Goal: Register for event/course

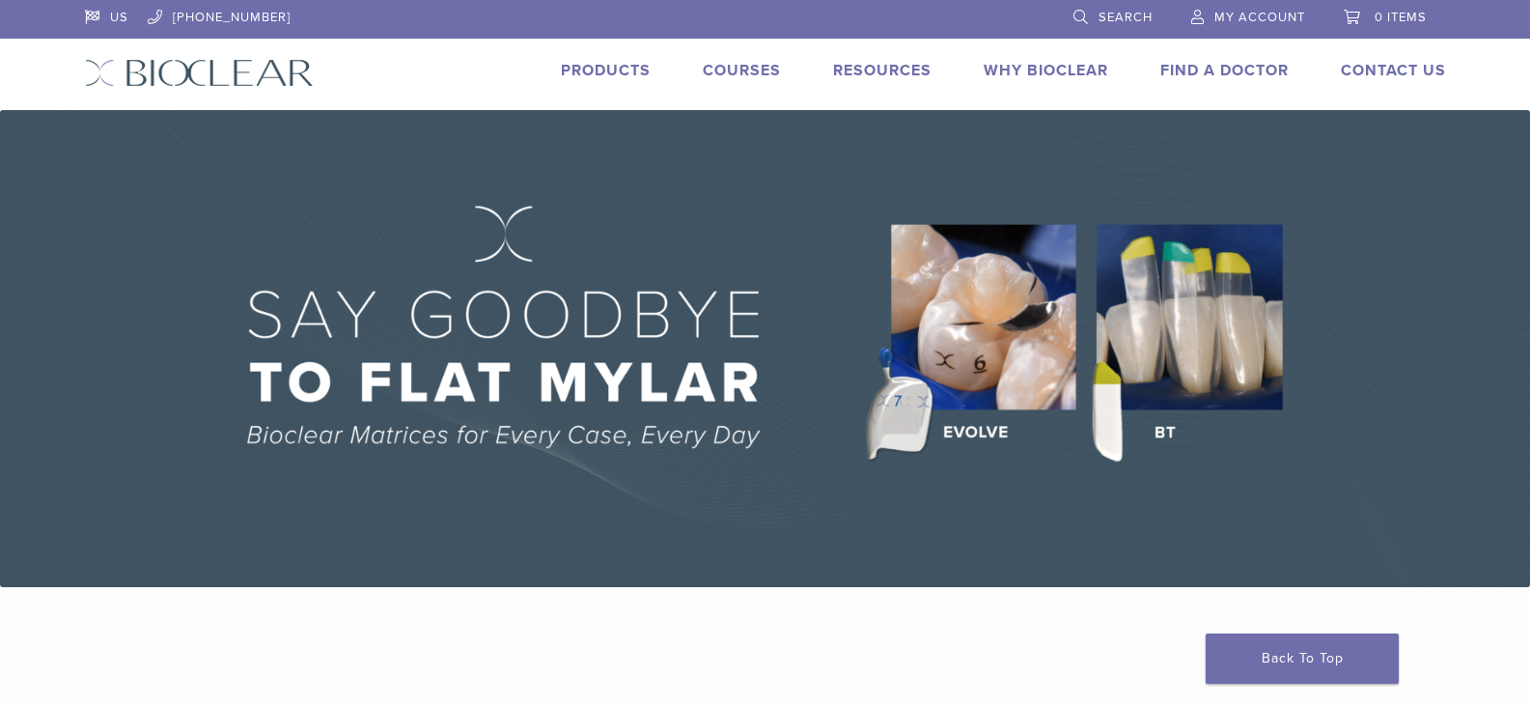
click at [738, 73] on link "Courses" at bounding box center [742, 70] width 78 height 19
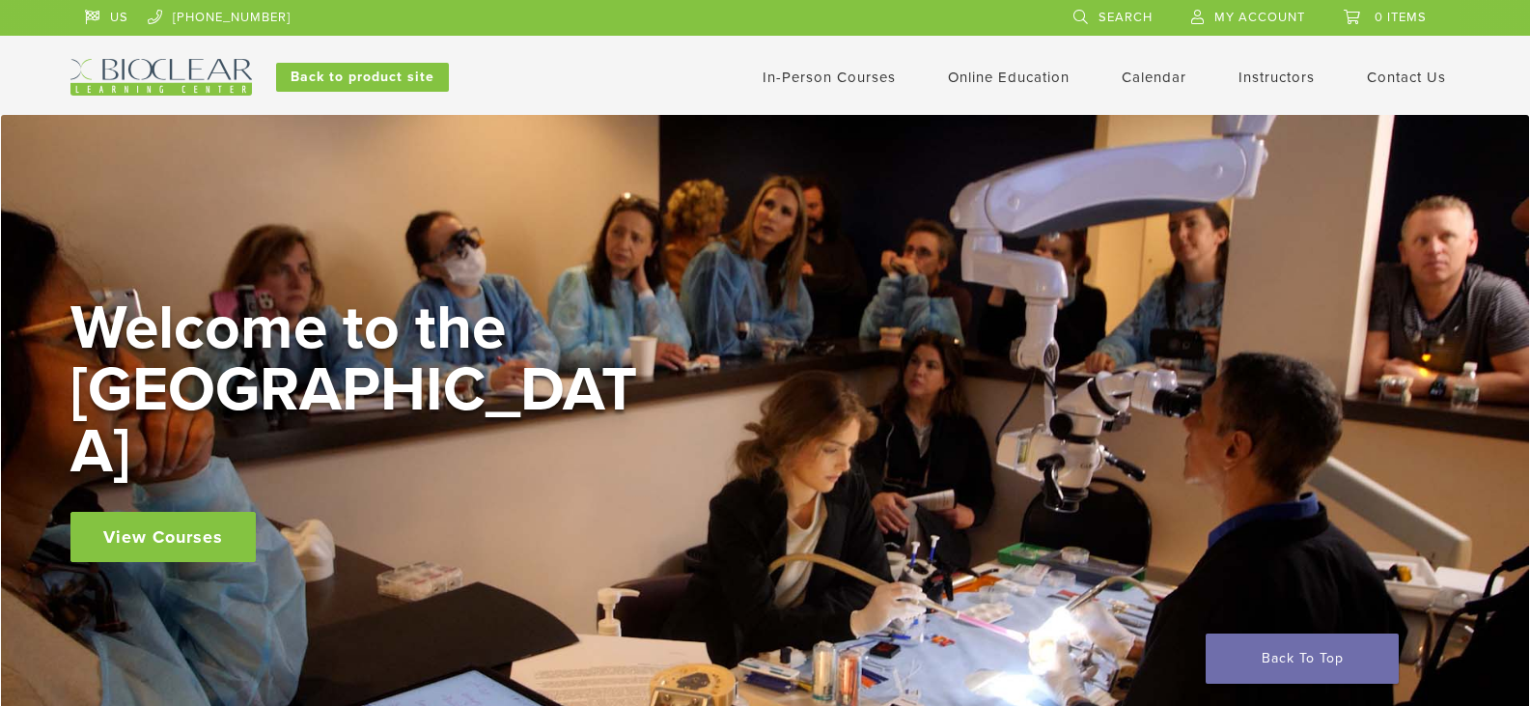
click at [167, 512] on link "View Courses" at bounding box center [162, 537] width 185 height 50
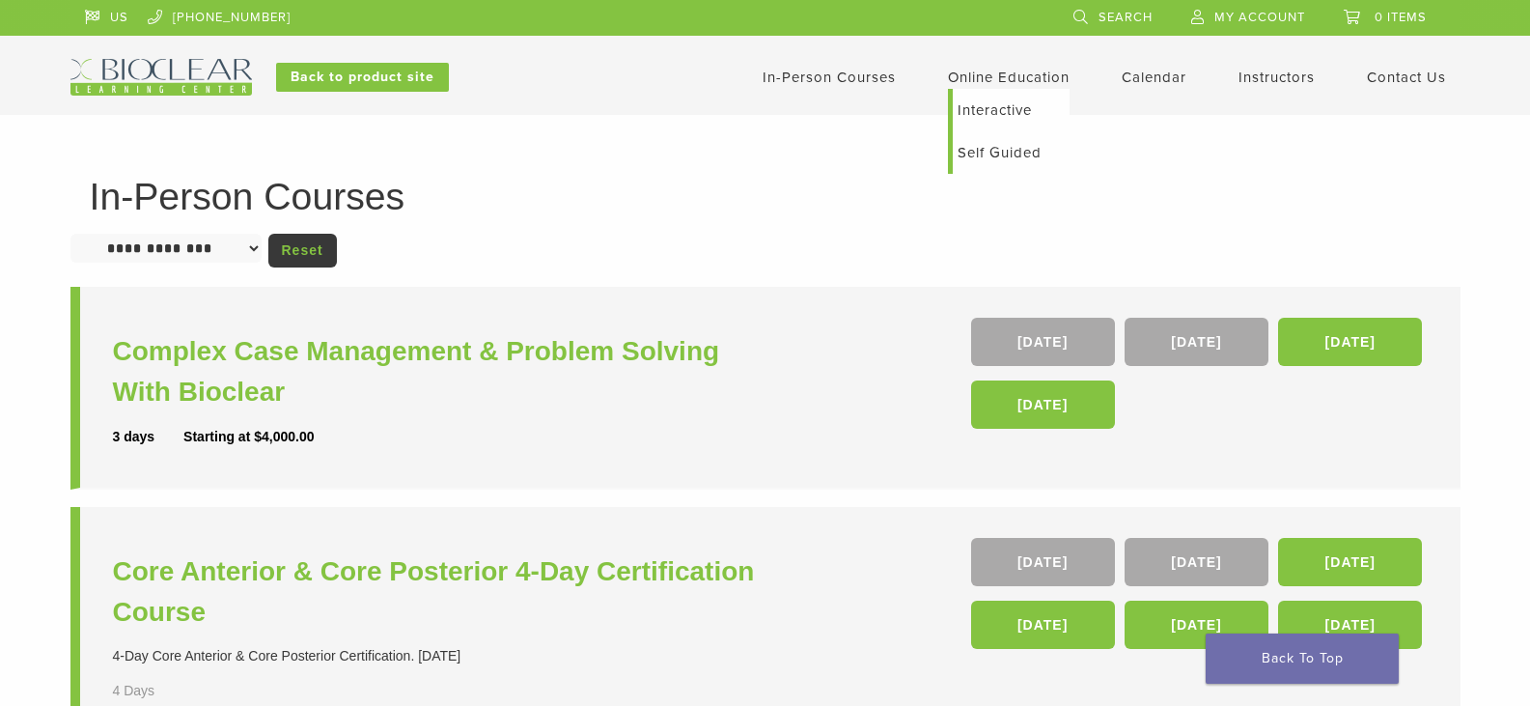
click at [984, 116] on link "Interactive" at bounding box center [1011, 110] width 117 height 42
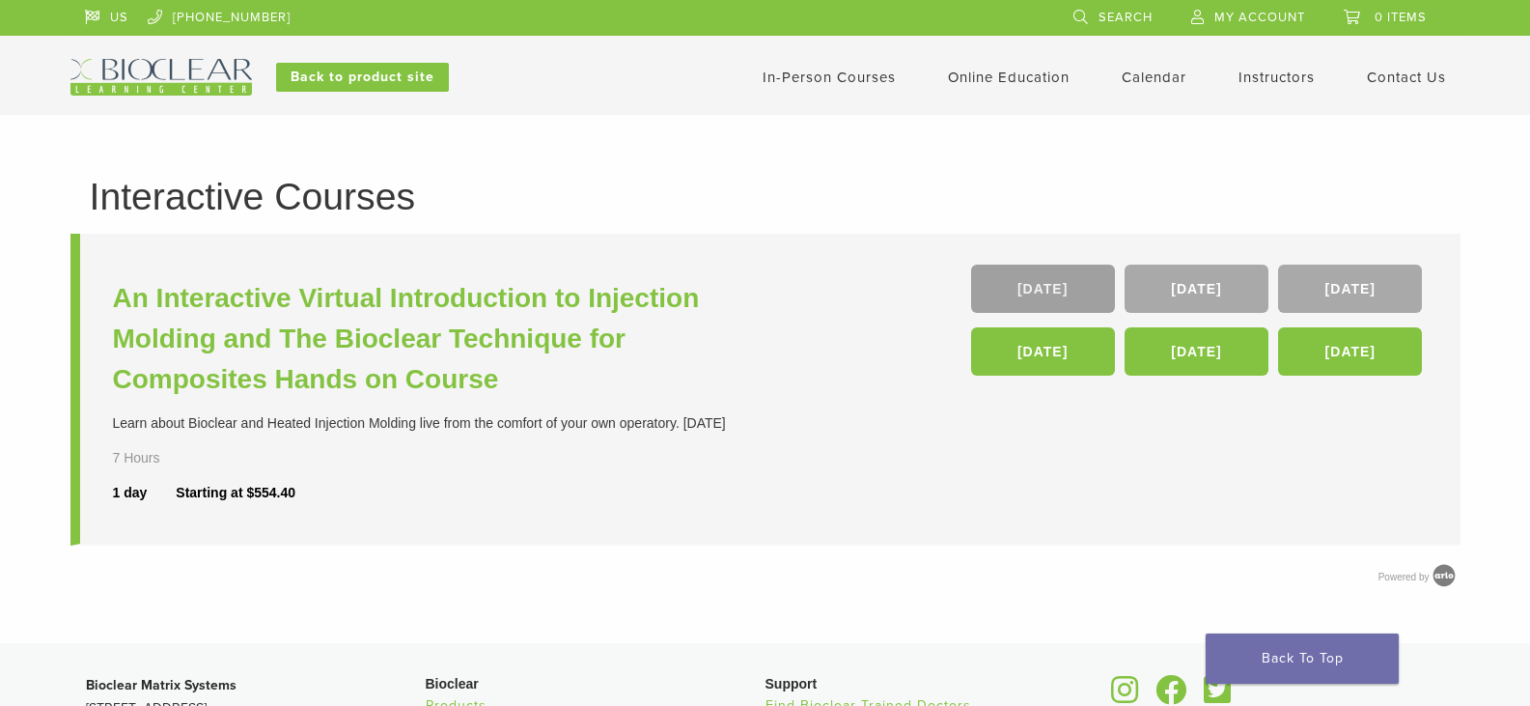
click at [1037, 280] on link "[DATE]" at bounding box center [1043, 288] width 144 height 48
